Goal: Task Accomplishment & Management: Use online tool/utility

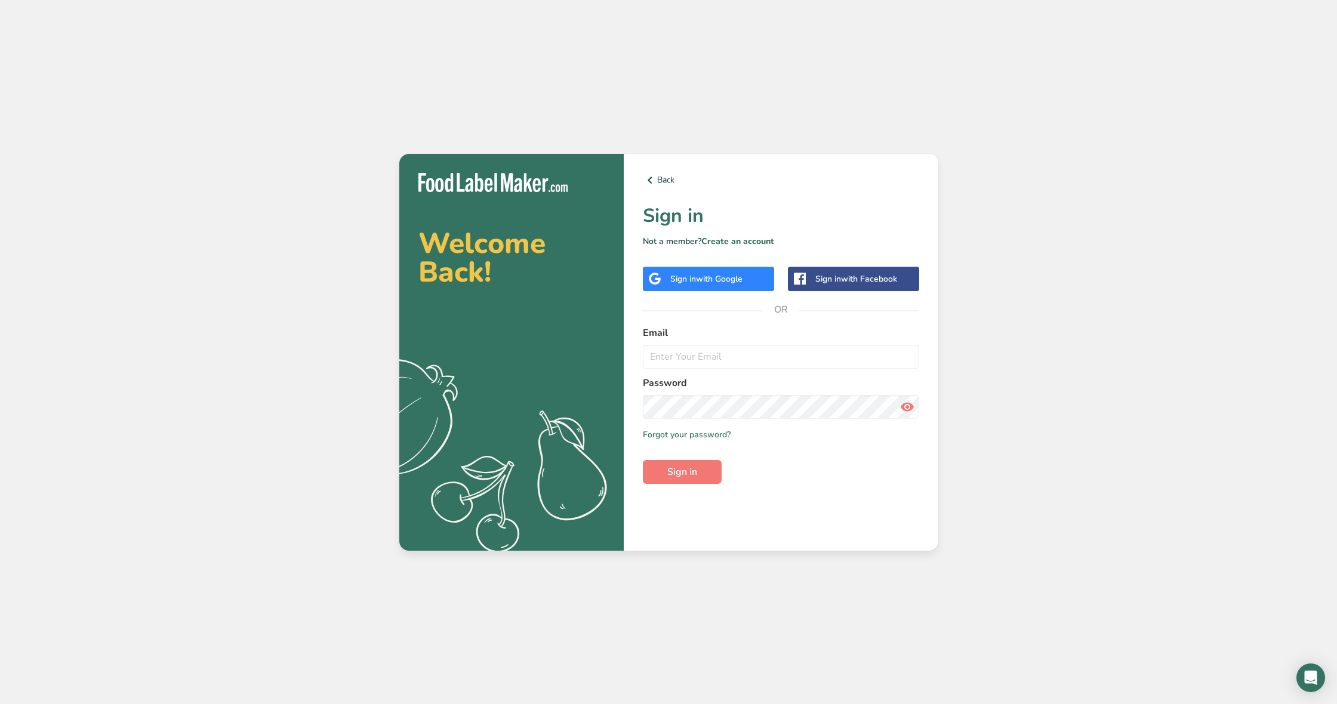
click at [759, 285] on div "Sign in with Google" at bounding box center [708, 279] width 131 height 24
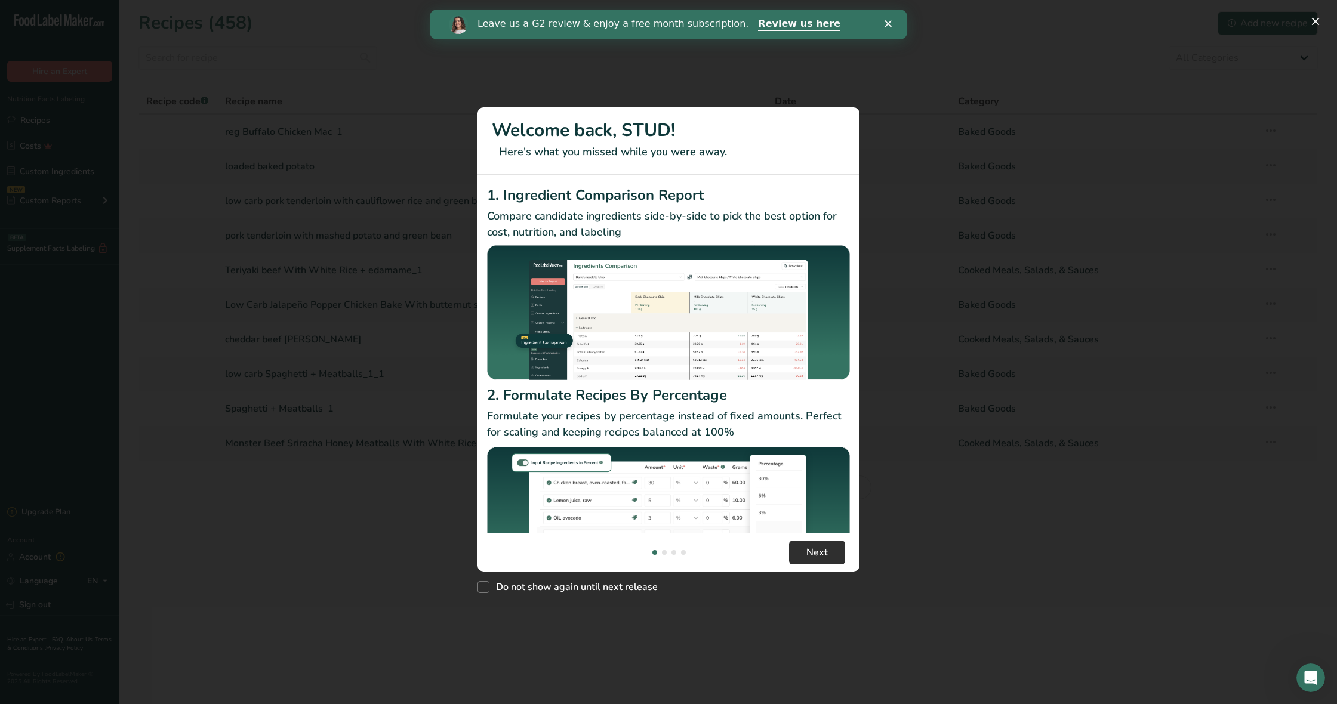
click at [799, 555] on button "Next" at bounding box center [817, 553] width 56 height 24
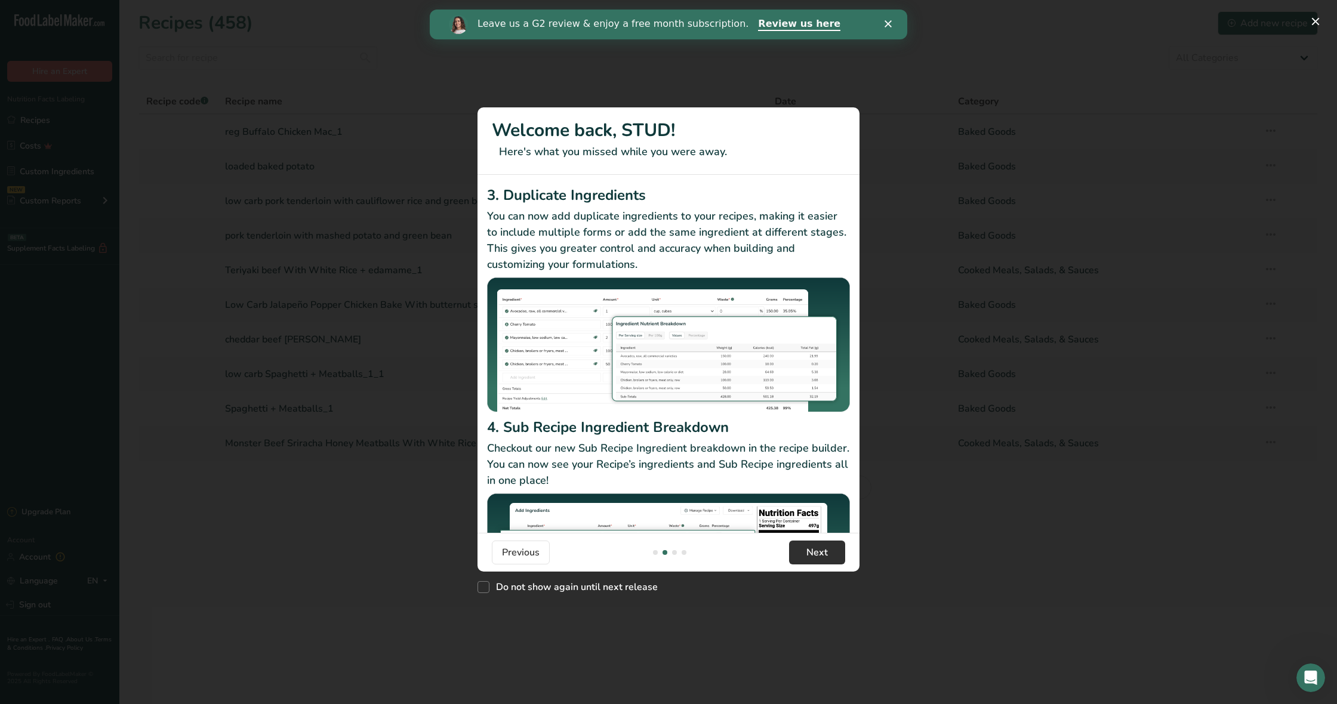
click at [798, 554] on button "Next" at bounding box center [817, 553] width 56 height 24
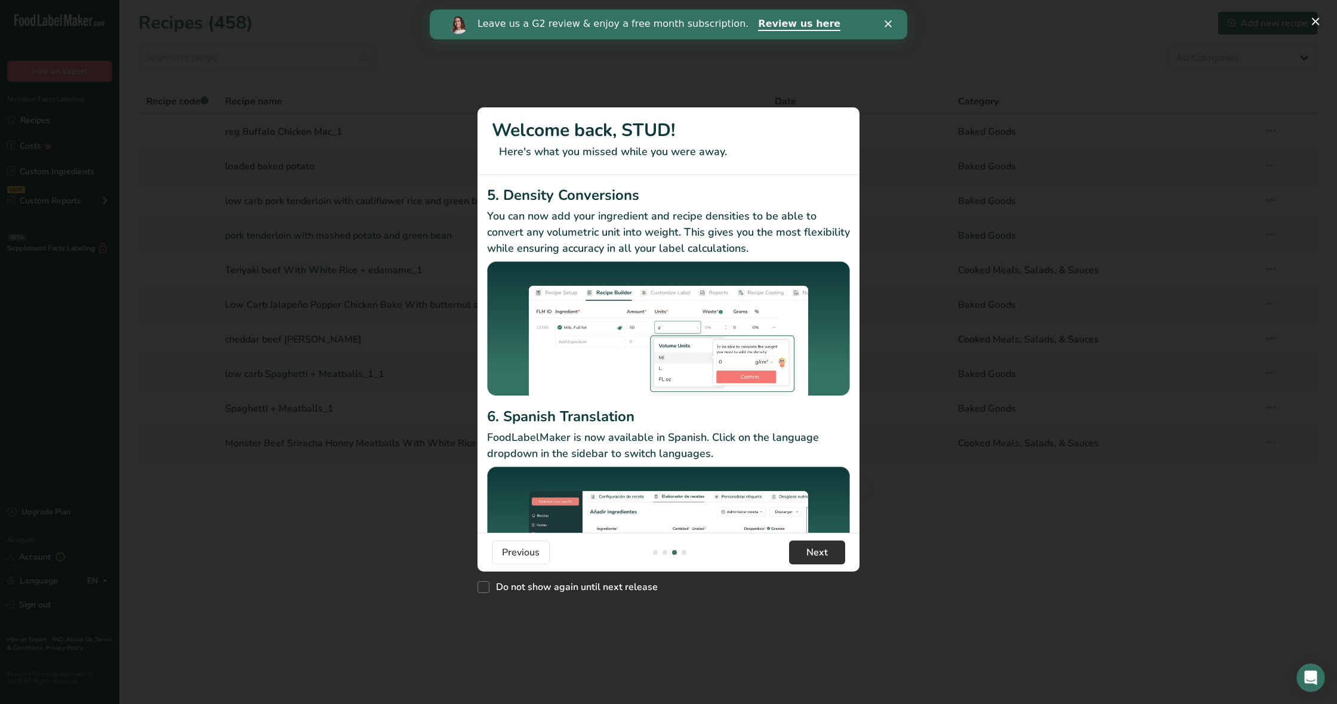
click at [798, 554] on button "Next" at bounding box center [817, 553] width 56 height 24
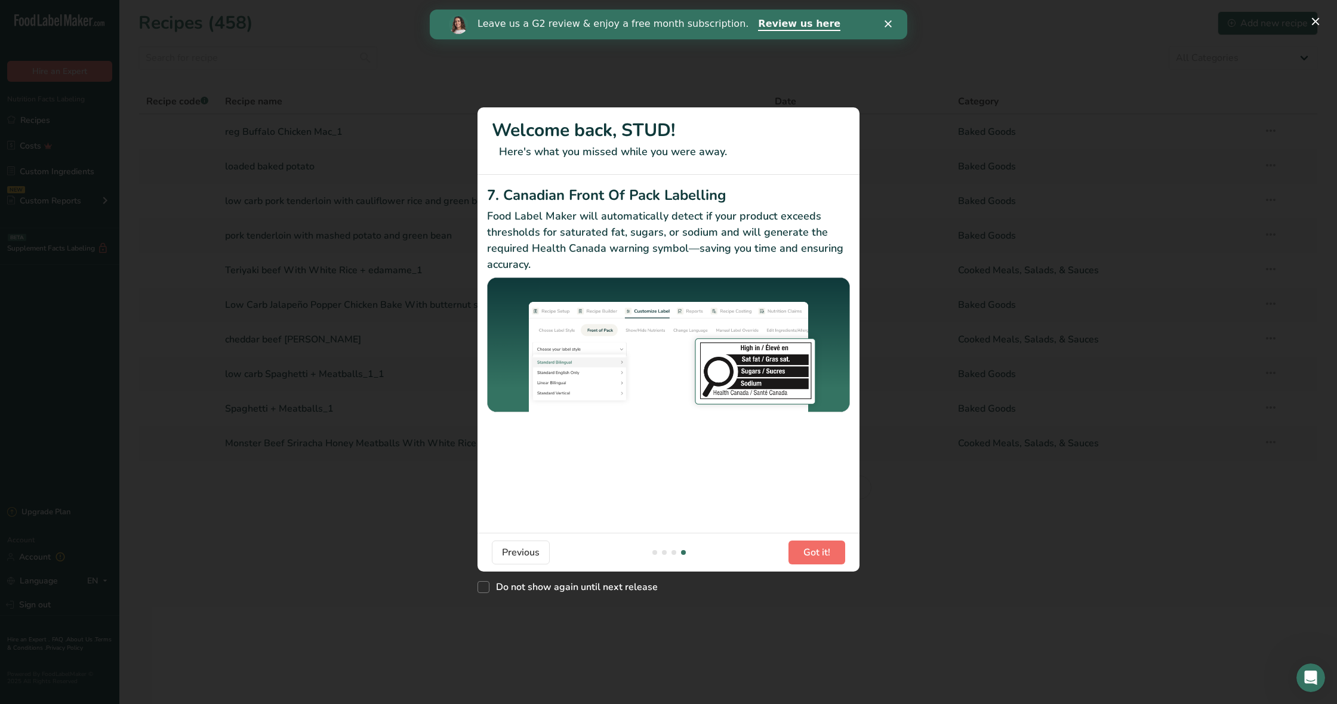
click at [798, 554] on button "Got it!" at bounding box center [817, 553] width 57 height 24
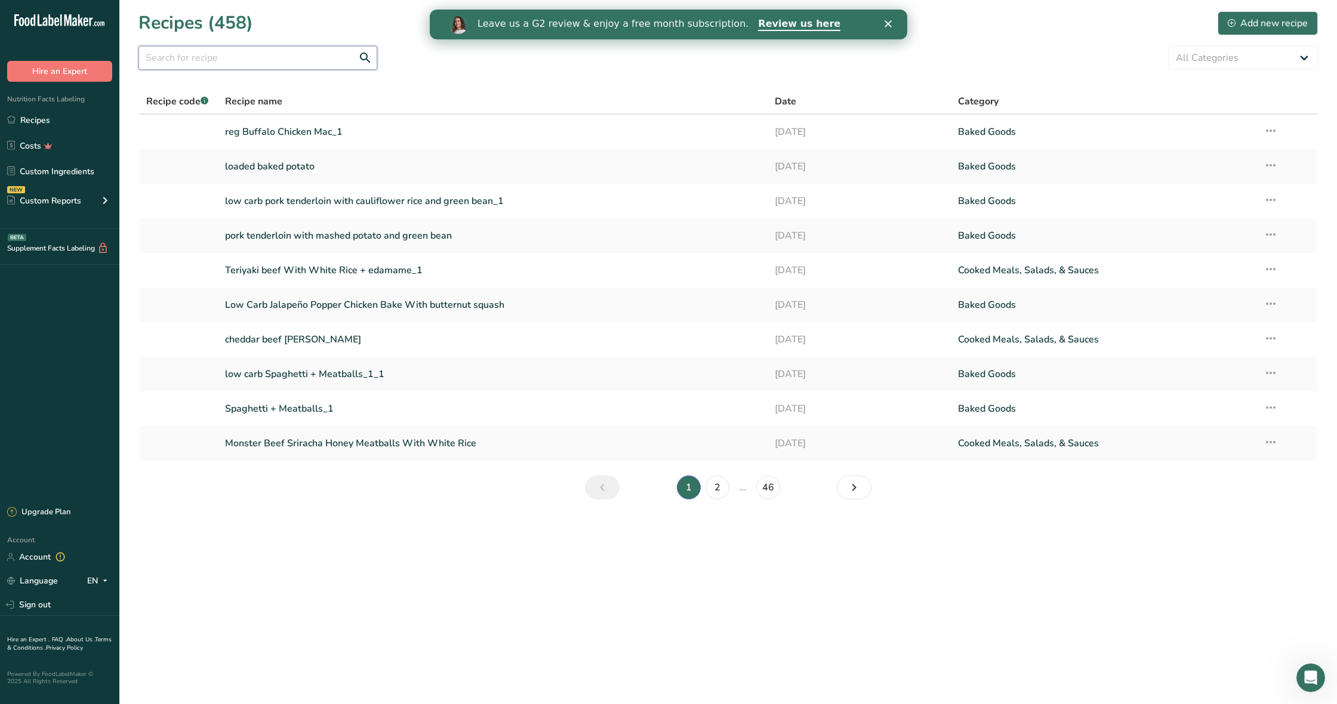
click at [204, 66] on input "text" at bounding box center [257, 58] width 239 height 24
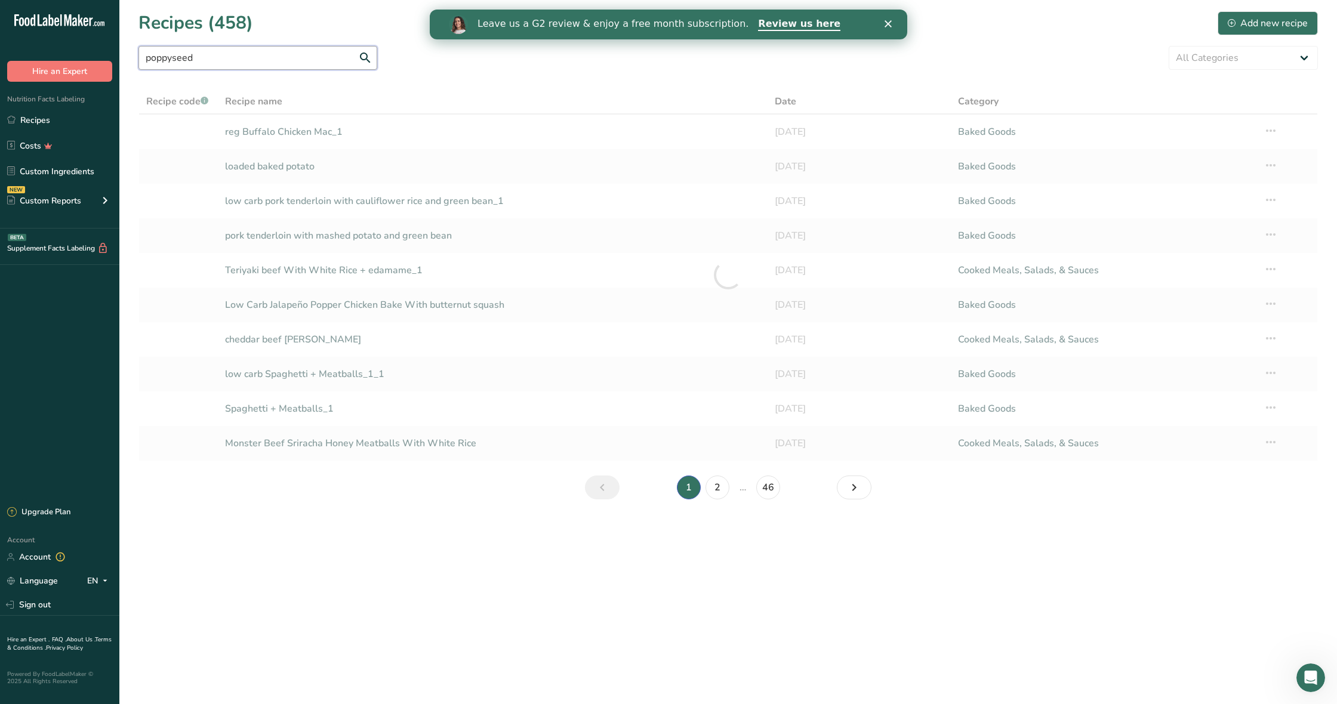
scroll to position [0, 0]
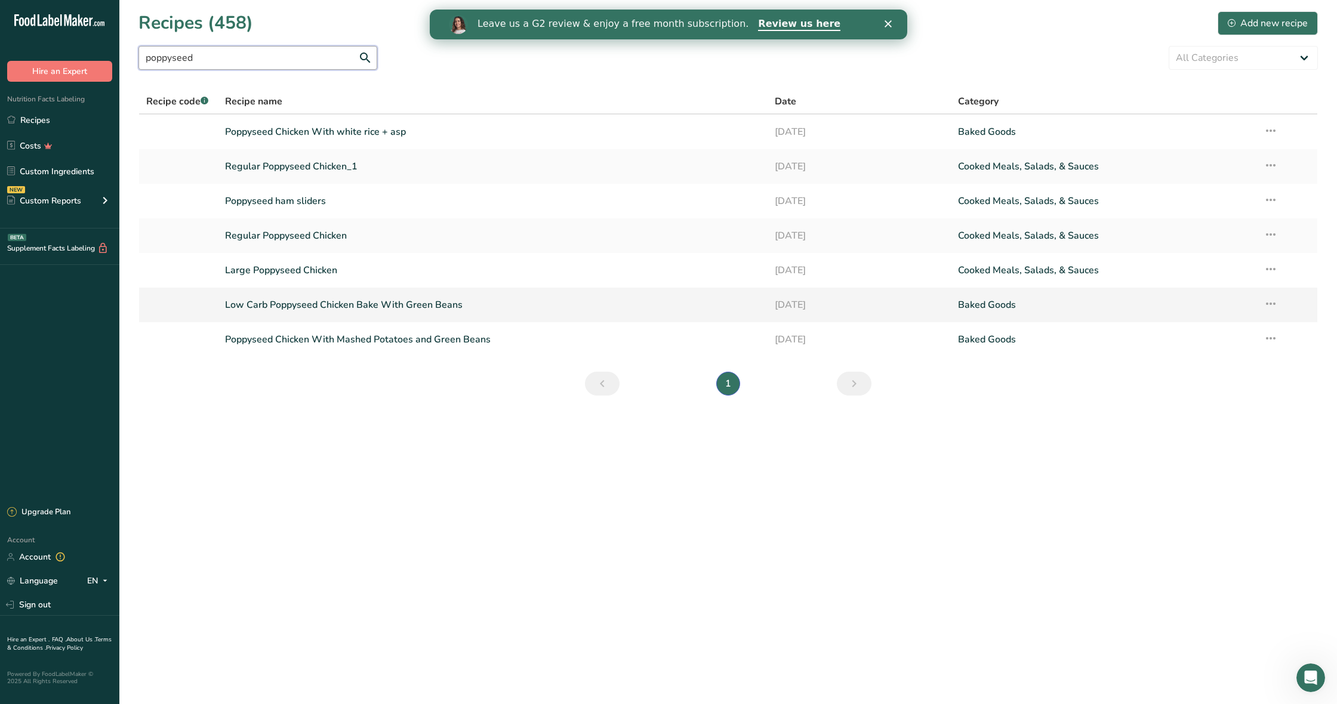
type input "poppyseed"
click at [426, 303] on link "Low Carb Poppyseed Chicken Bake With Green Beans" at bounding box center [492, 305] width 535 height 25
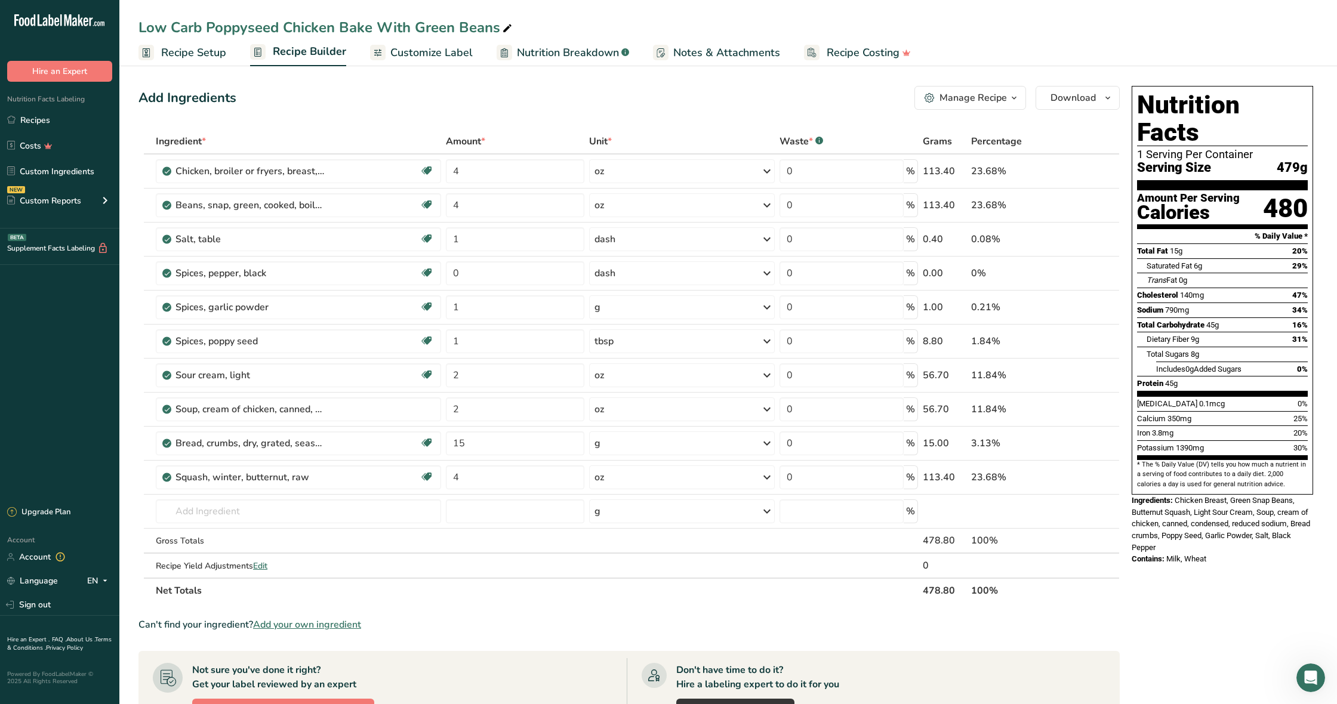
drag, startPoint x: 923, startPoint y: 94, endPoint x: 926, endPoint y: 103, distance: 8.9
click at [926, 96] on button "Manage Recipe" at bounding box center [971, 98] width 112 height 24
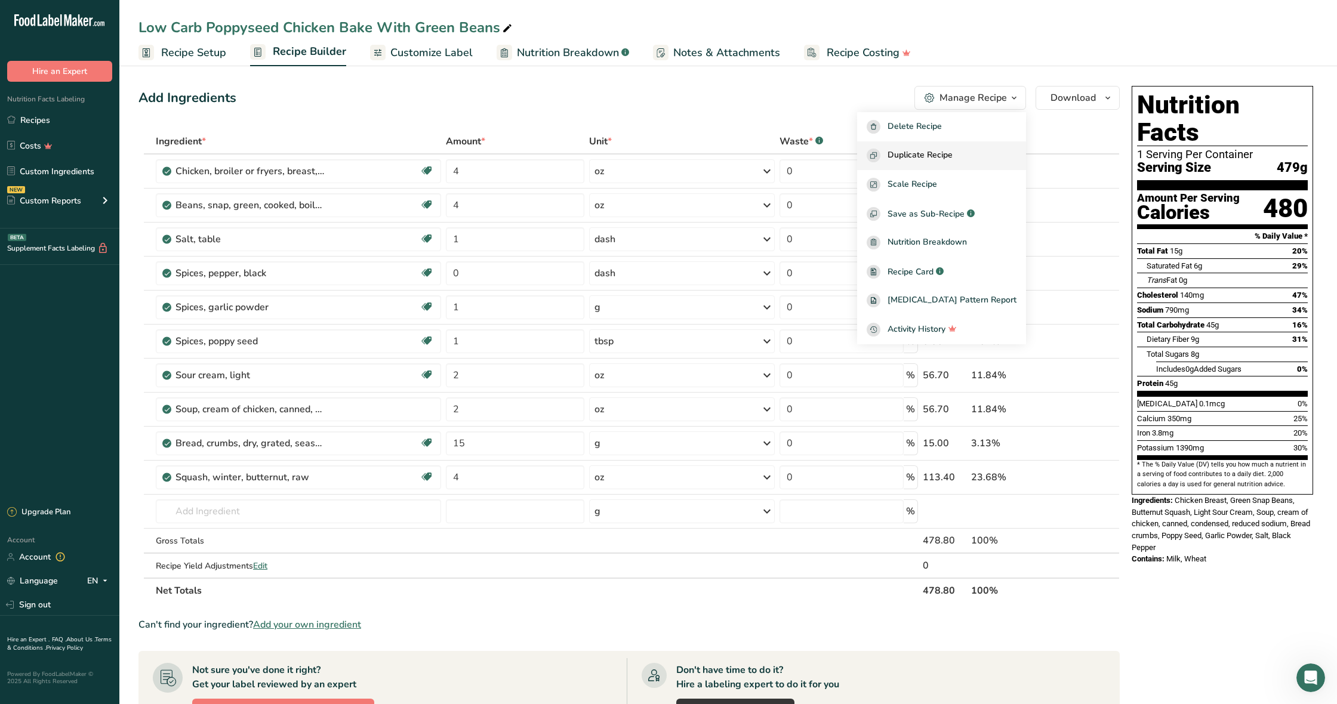
click at [897, 165] on button "Duplicate Recipe" at bounding box center [941, 155] width 169 height 29
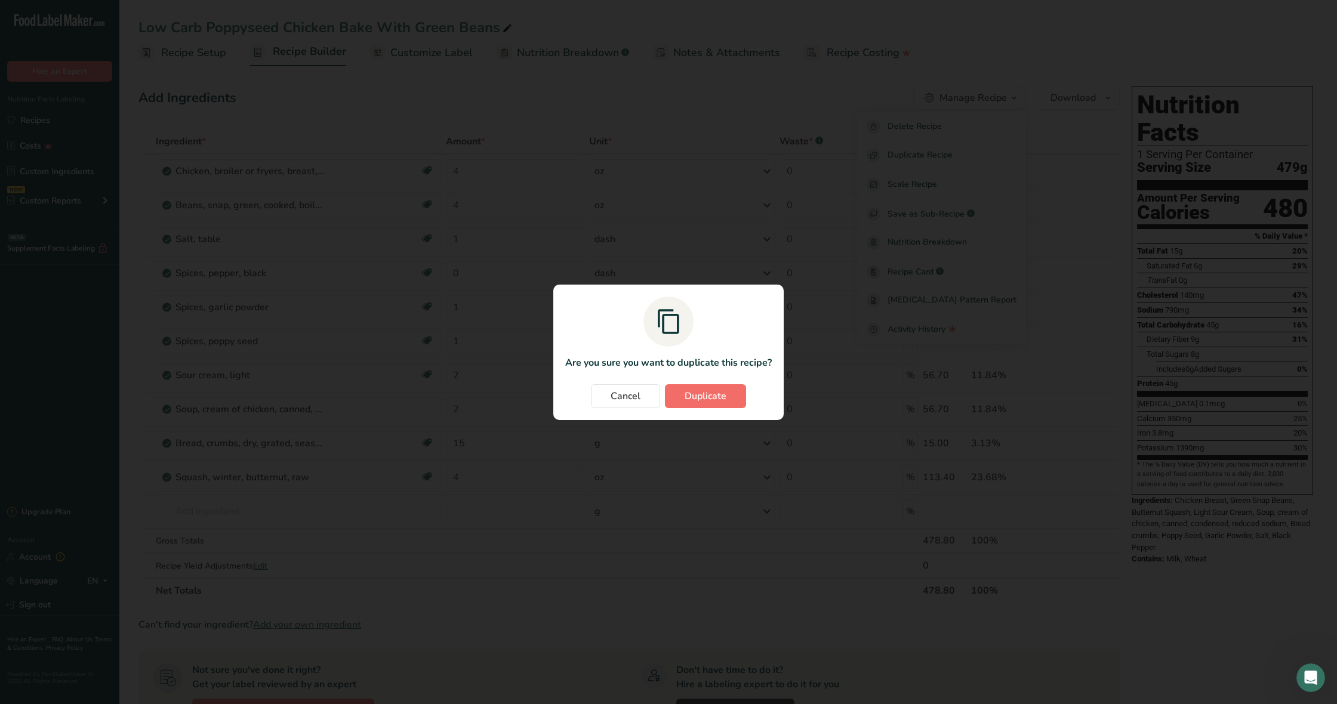
click at [714, 408] on section "Are you sure you want to duplicate this recipe? Cancel Duplicate" at bounding box center [668, 353] width 230 height 136
click at [714, 402] on span "Duplicate" at bounding box center [706, 396] width 42 height 14
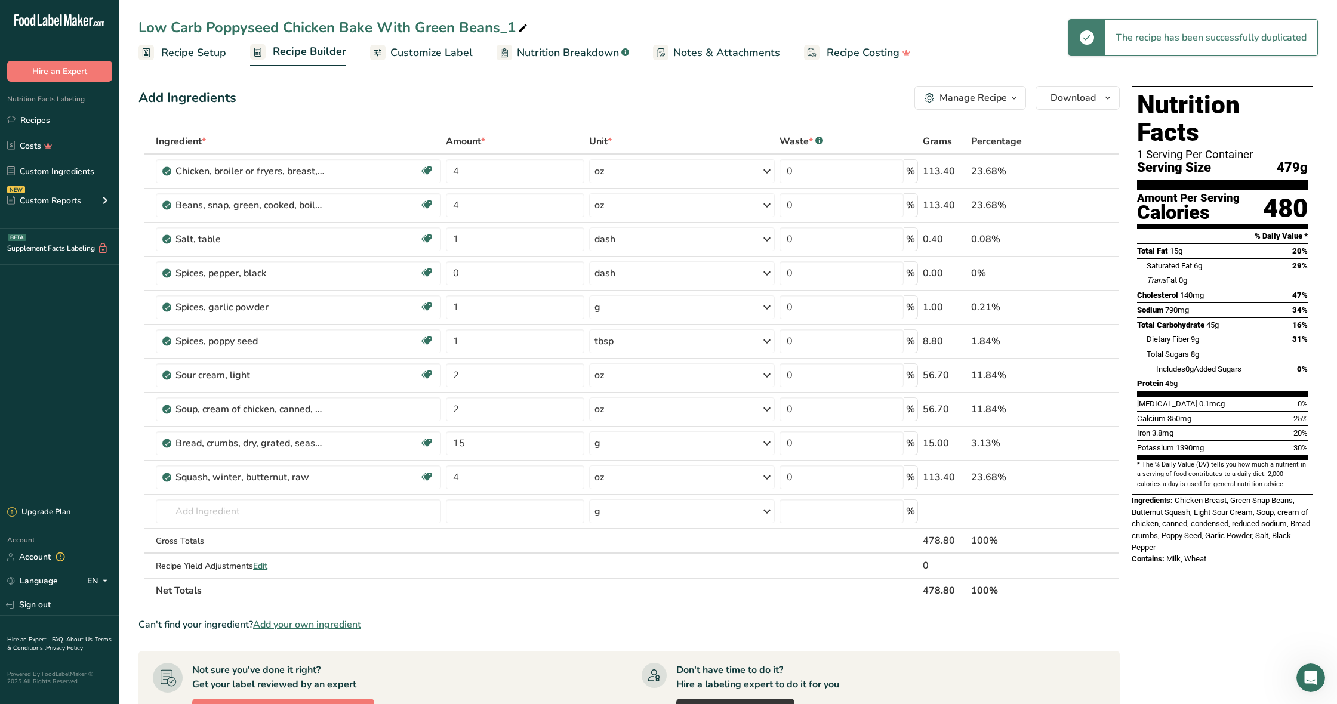
click at [235, 30] on div "Low Carb Poppyseed Chicken Bake With Green Beans_1" at bounding box center [334, 27] width 392 height 21
drag, startPoint x: 205, startPoint y: 27, endPoint x: 130, endPoint y: 26, distance: 75.2
click at [130, 26] on div "Low Carb Poppyseed Chicken Bake With Green Beans_1" at bounding box center [728, 27] width 1218 height 21
click at [307, 27] on input "Poppyseed Chicken Bake With Green Beans_1" at bounding box center [728, 27] width 1180 height 21
click at [445, 27] on input "Poppyseed Chicken Bake With Green Beans_1" at bounding box center [728, 27] width 1180 height 21
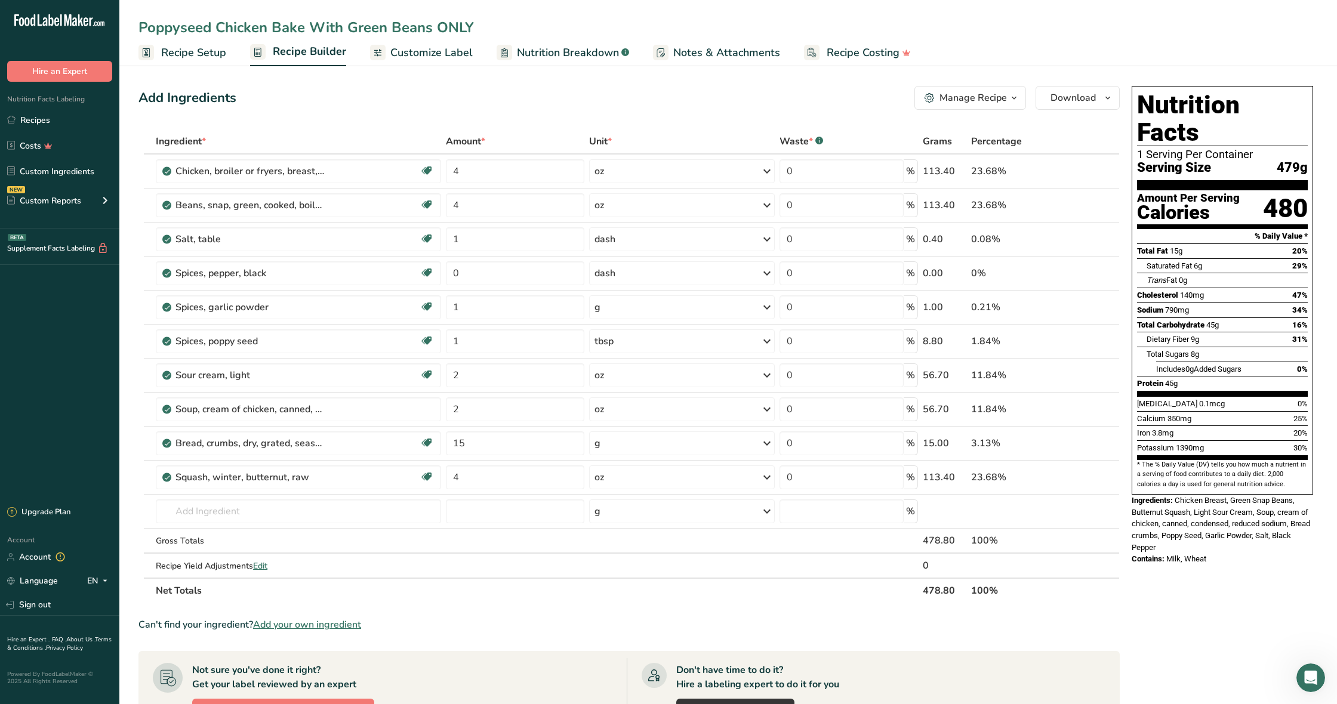
type input "Poppyseed Chicken Bake With Green Beans ONLY"
click at [433, 90] on div "Add Ingredients Manage Recipe Delete Recipe Duplicate Recipe Scale Recipe Save …" at bounding box center [628, 98] width 981 height 24
click at [1089, 478] on span at bounding box center [1095, 477] width 14 height 14
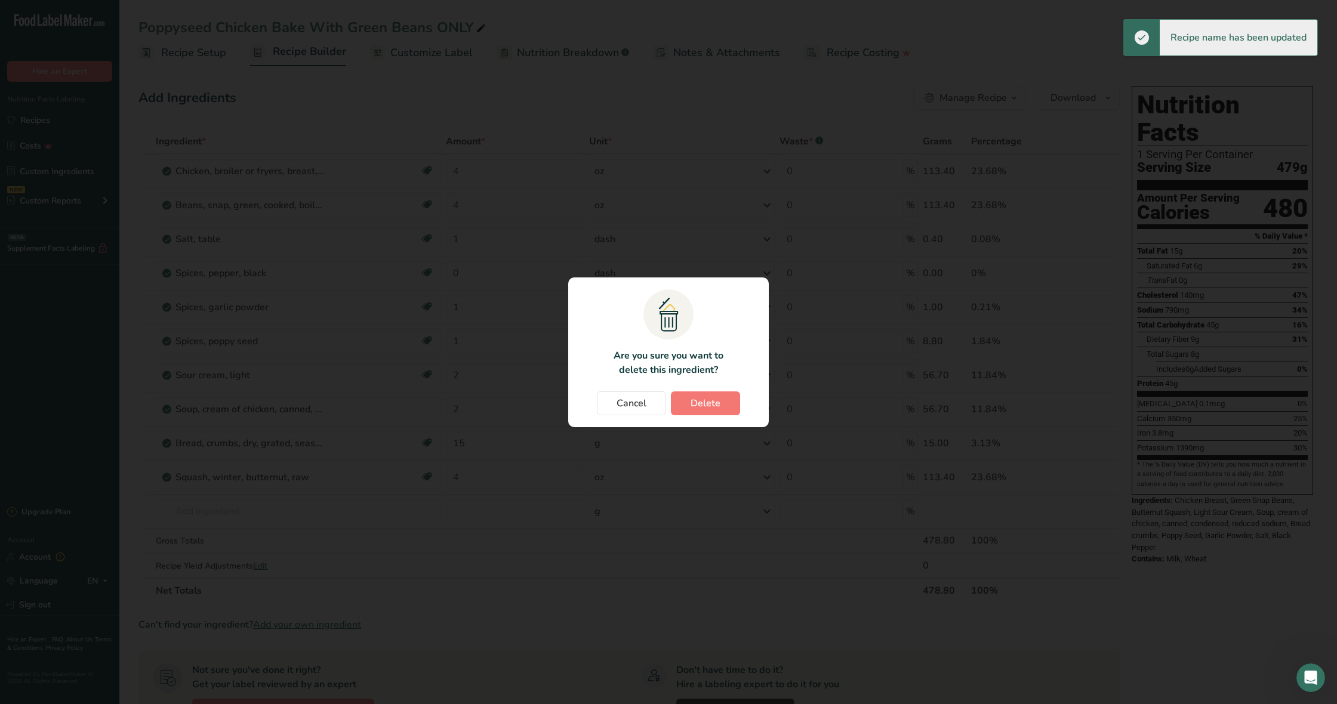
click at [741, 404] on div "Cancel [GEOGRAPHIC_DATA]" at bounding box center [668, 404] width 177 height 24
click at [734, 403] on button "Delete" at bounding box center [705, 404] width 69 height 24
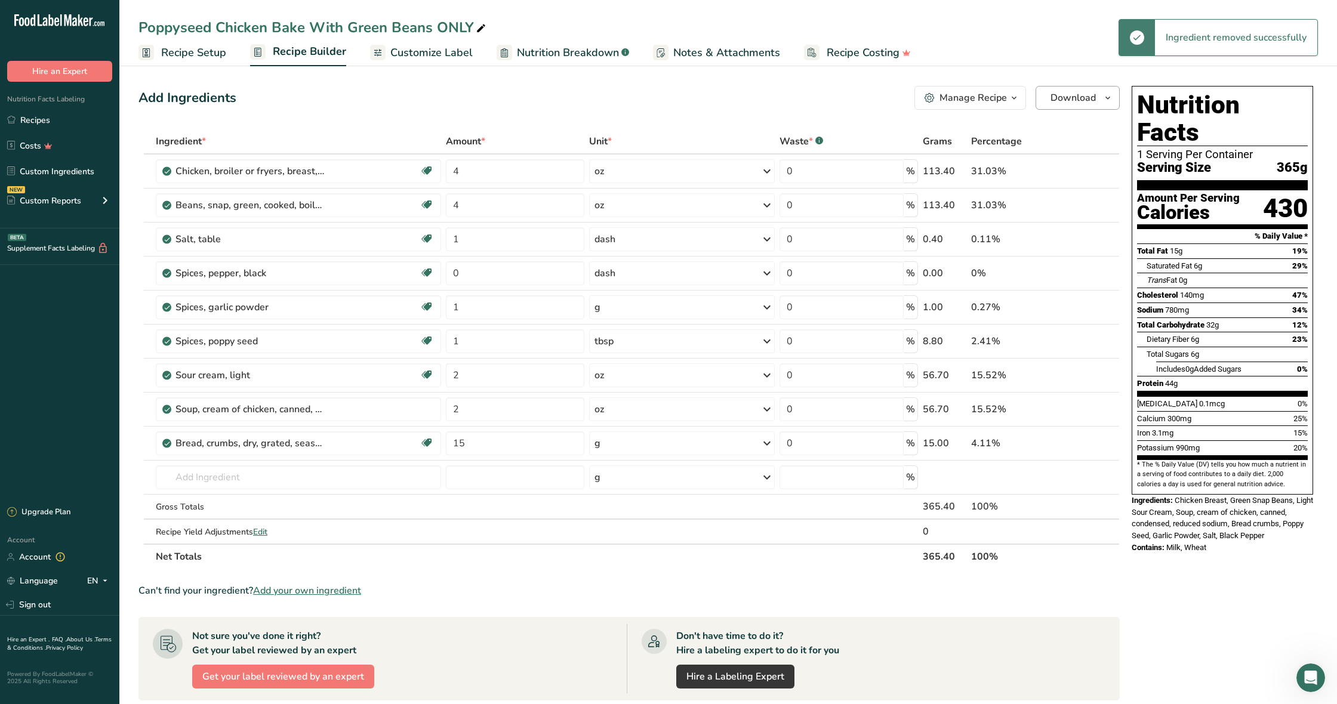
click at [1053, 100] on span "Download" at bounding box center [1073, 98] width 45 height 14
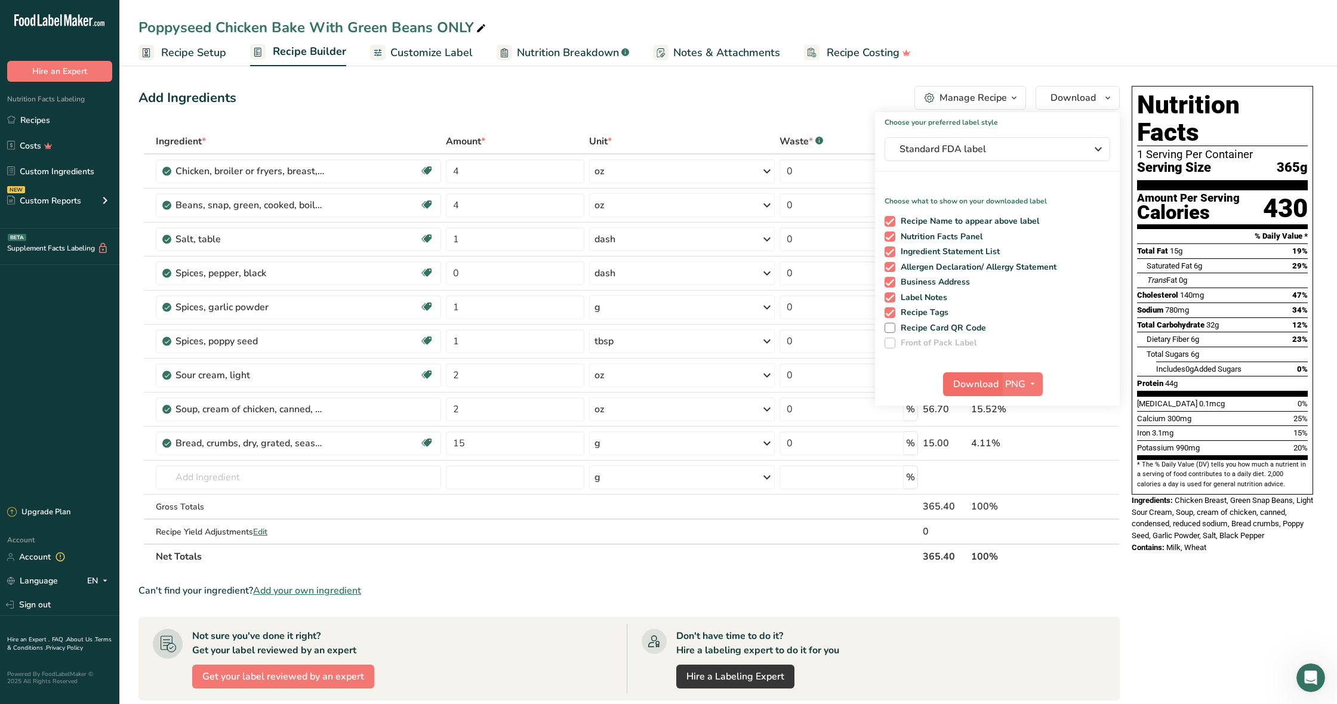
click at [974, 386] on span "Download" at bounding box center [975, 384] width 45 height 14
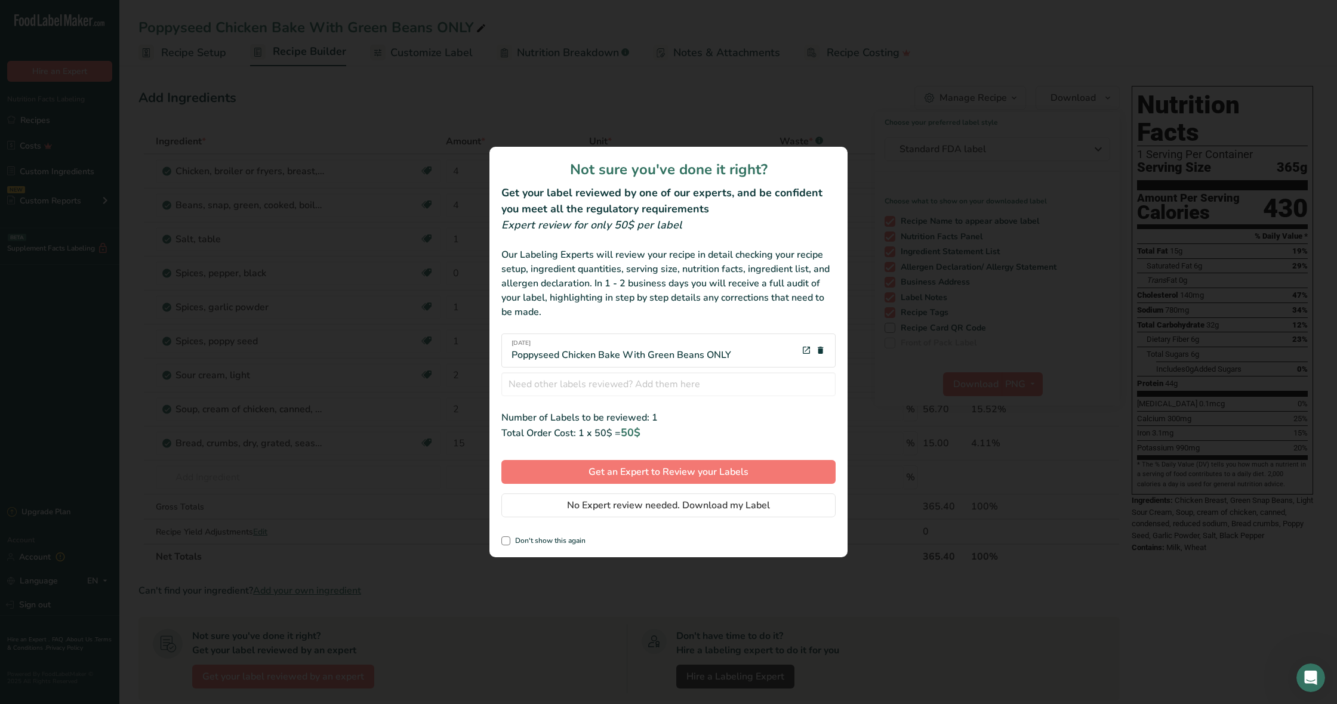
drag, startPoint x: 564, startPoint y: 543, endPoint x: 601, endPoint y: 522, distance: 42.2
click at [564, 543] on span "Don't show this again" at bounding box center [547, 541] width 75 height 9
click at [509, 543] on input "Don't show this again" at bounding box center [505, 541] width 8 height 8
checkbox input "true"
click at [632, 503] on span "No Expert review needed. Download my Label" at bounding box center [668, 505] width 203 height 14
